Goal: Use online tool/utility: Utilize a website feature to perform a specific function

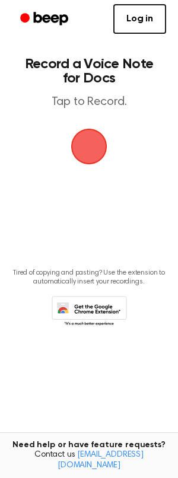
click at [122, 85] on h1 "Record a Voice Note for Docs" at bounding box center [88, 71] width 135 height 28
click at [100, 151] on span "button" at bounding box center [89, 146] width 43 height 43
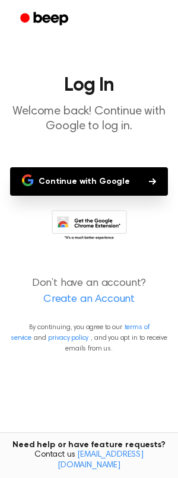
click at [112, 181] on button "Continue with Google" at bounding box center [89, 181] width 158 height 28
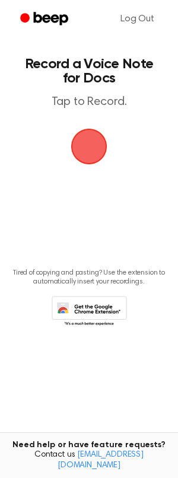
click at [86, 149] on span "button" at bounding box center [89, 146] width 46 height 46
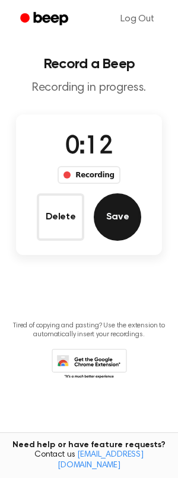
click at [122, 221] on button "Save" at bounding box center [117, 216] width 47 height 47
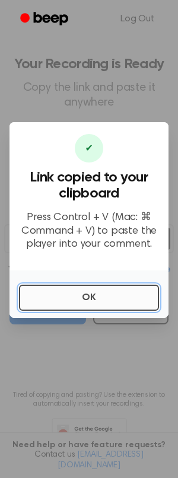
click at [105, 300] on button "OK" at bounding box center [89, 298] width 140 height 26
